Goal: Information Seeking & Learning: Learn about a topic

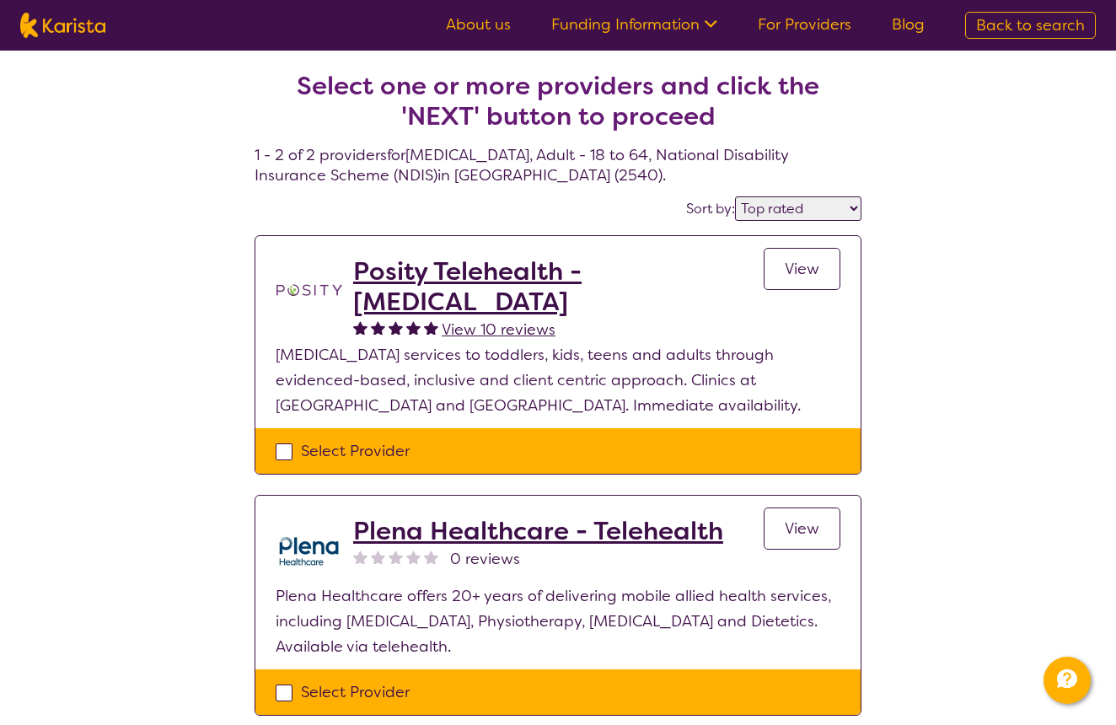
select select "by_score"
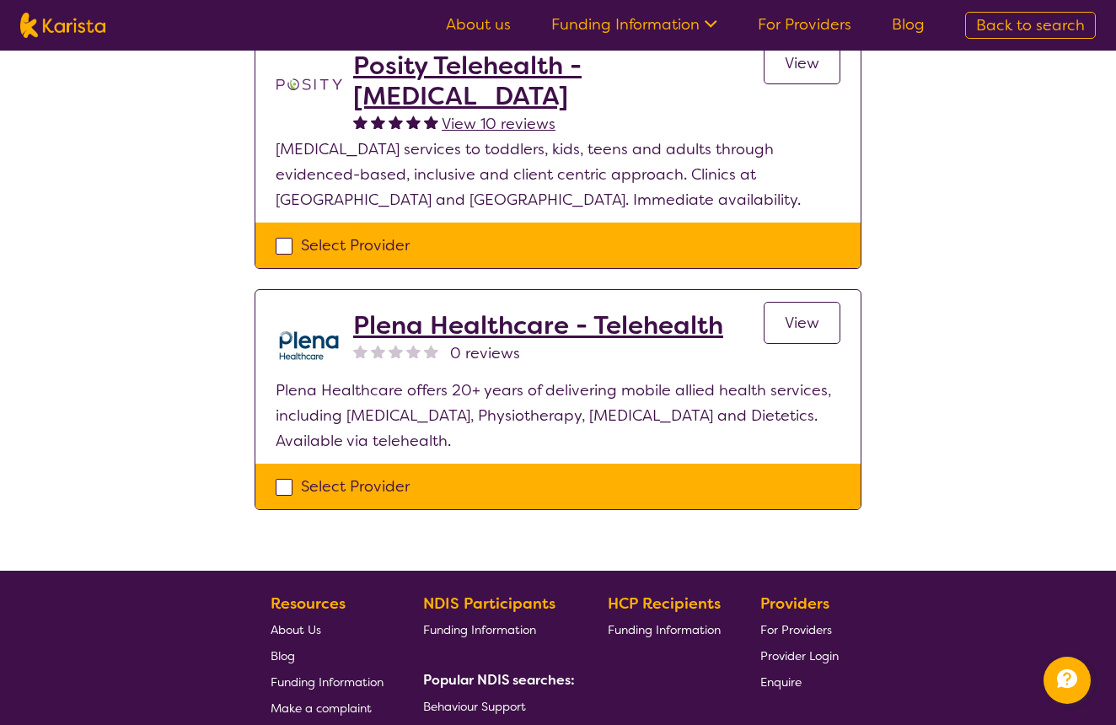
scroll to position [211, 0]
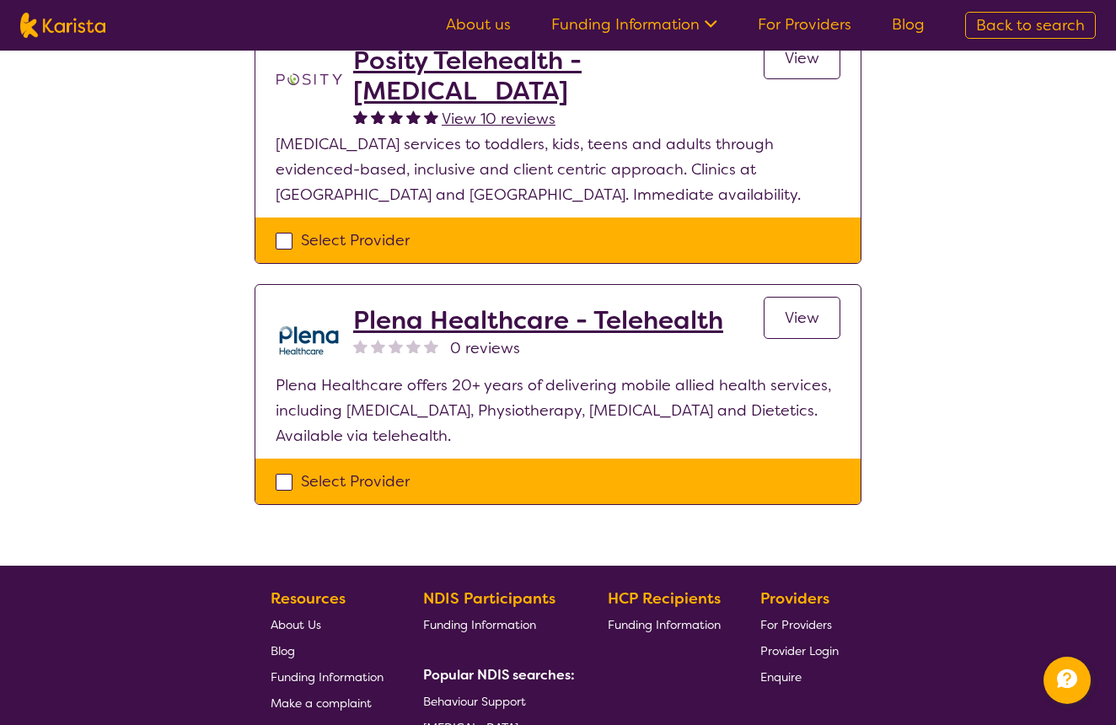
select select "[MEDICAL_DATA]"
select select "AD"
select select "NDIS"
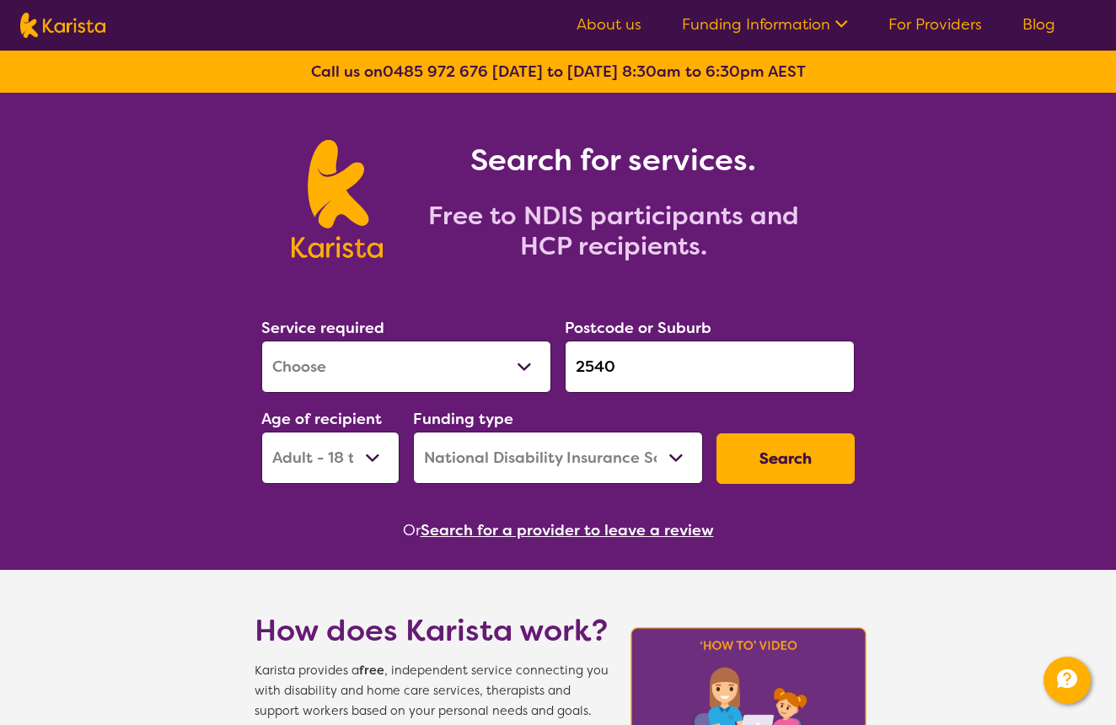
drag, startPoint x: 640, startPoint y: 365, endPoint x: 469, endPoint y: 359, distance: 171.2
click at [470, 361] on div "Service required Allied Health Assistant Assessment ([MEDICAL_DATA] or [MEDICAL…" at bounding box center [558, 399] width 607 height 182
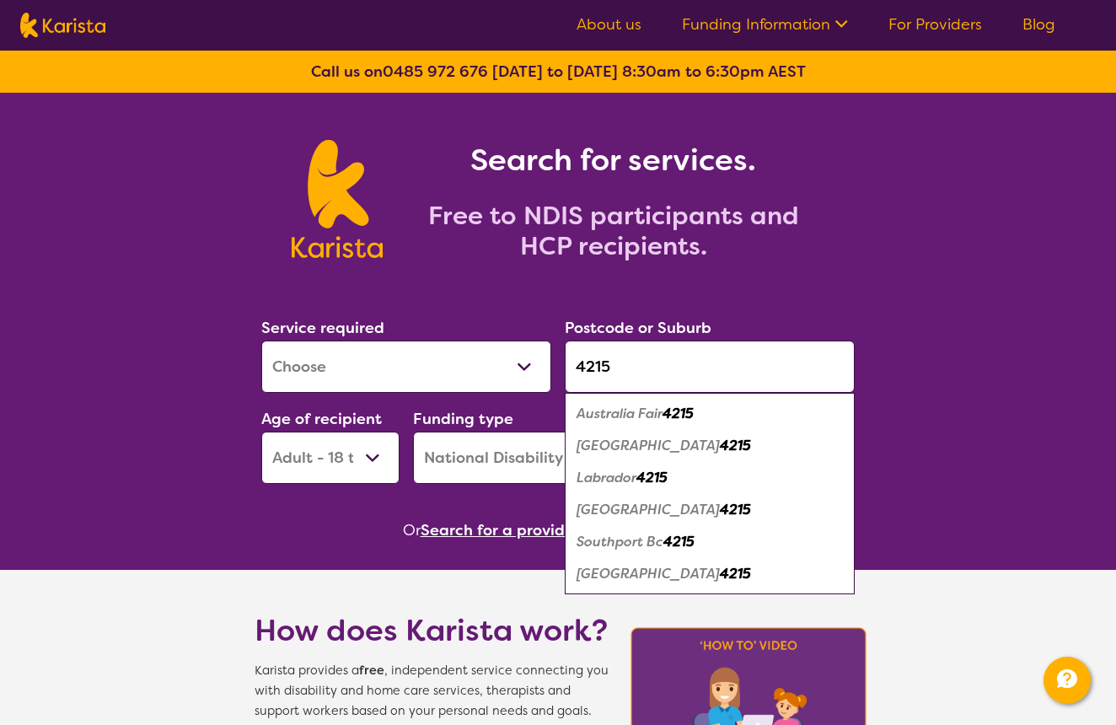
type input "4215"
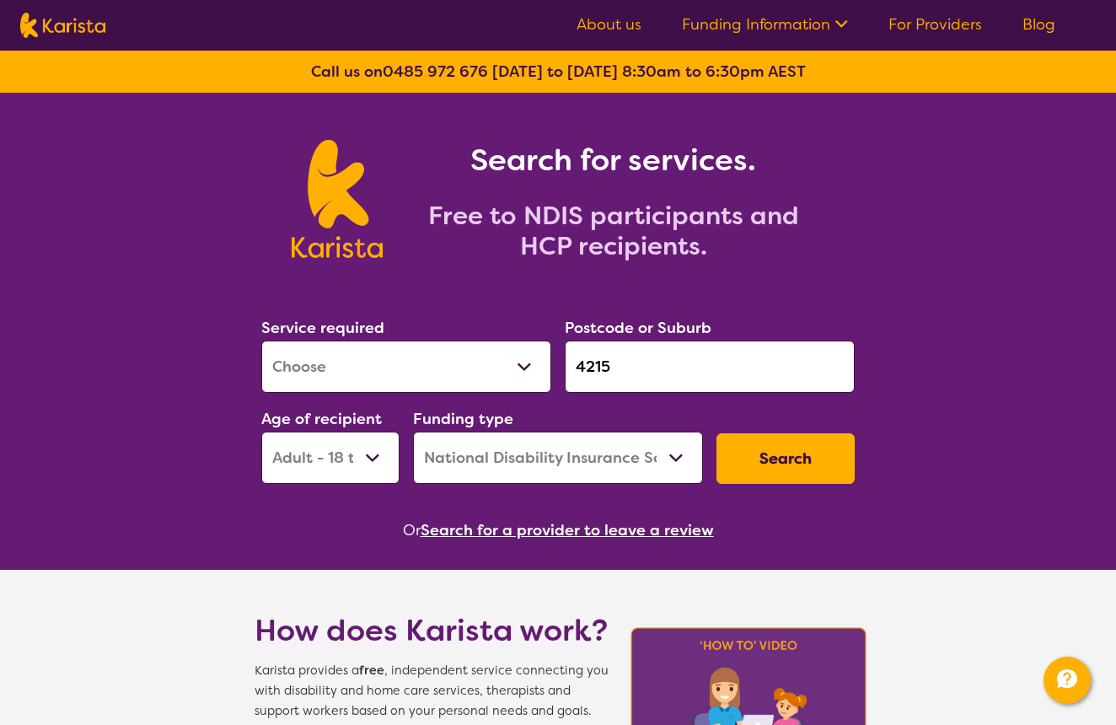
click at [753, 461] on button "Search" at bounding box center [785, 458] width 138 height 51
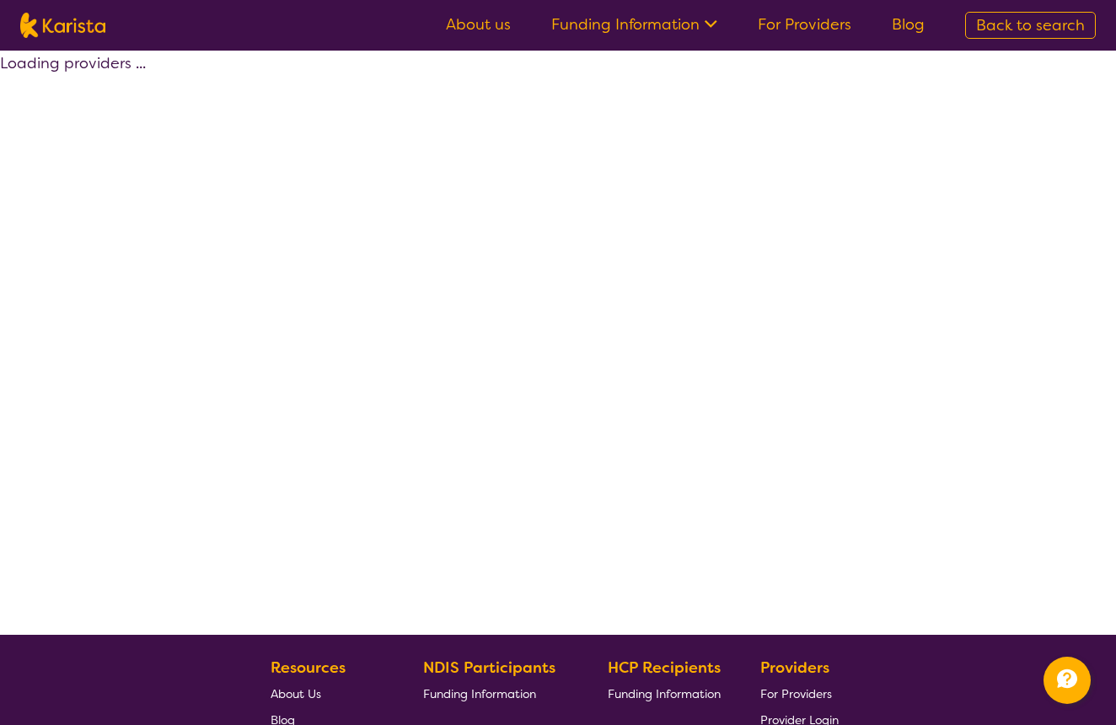
select select "by_score"
